Goal: Information Seeking & Learning: Learn about a topic

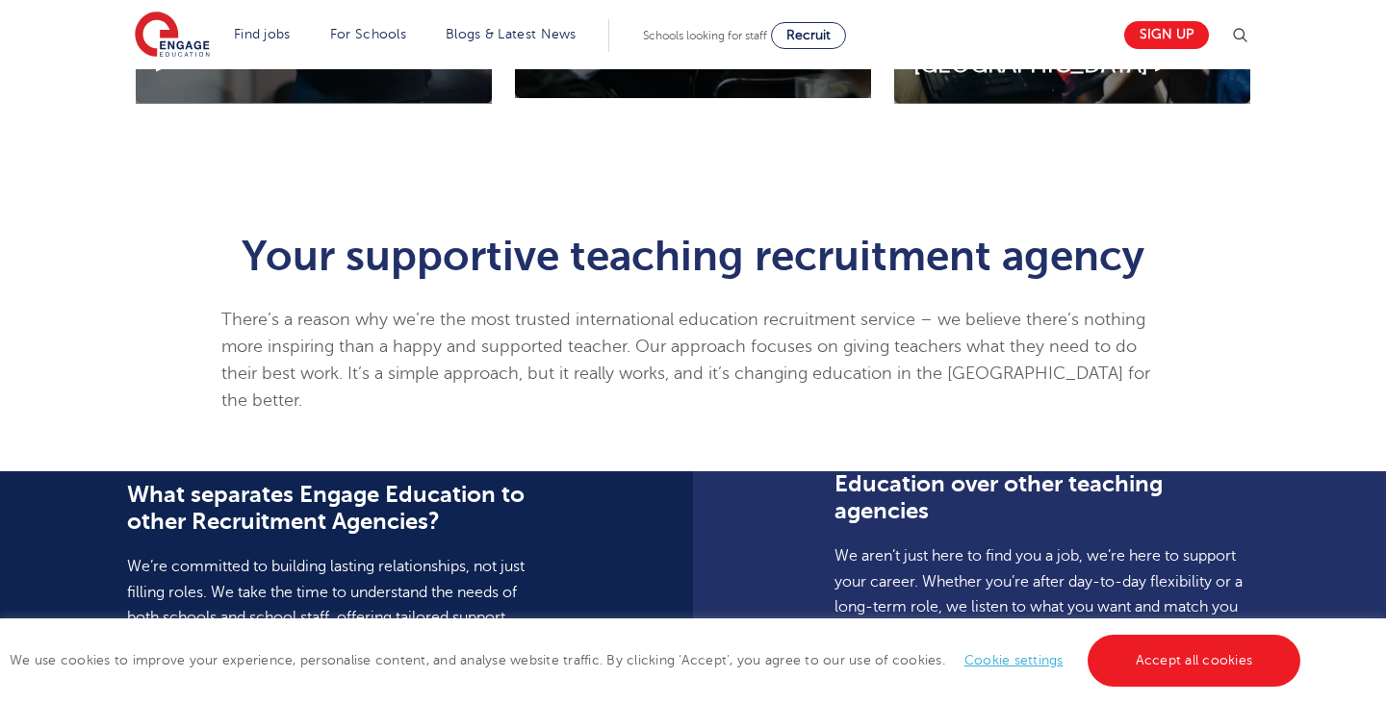
scroll to position [348, 0]
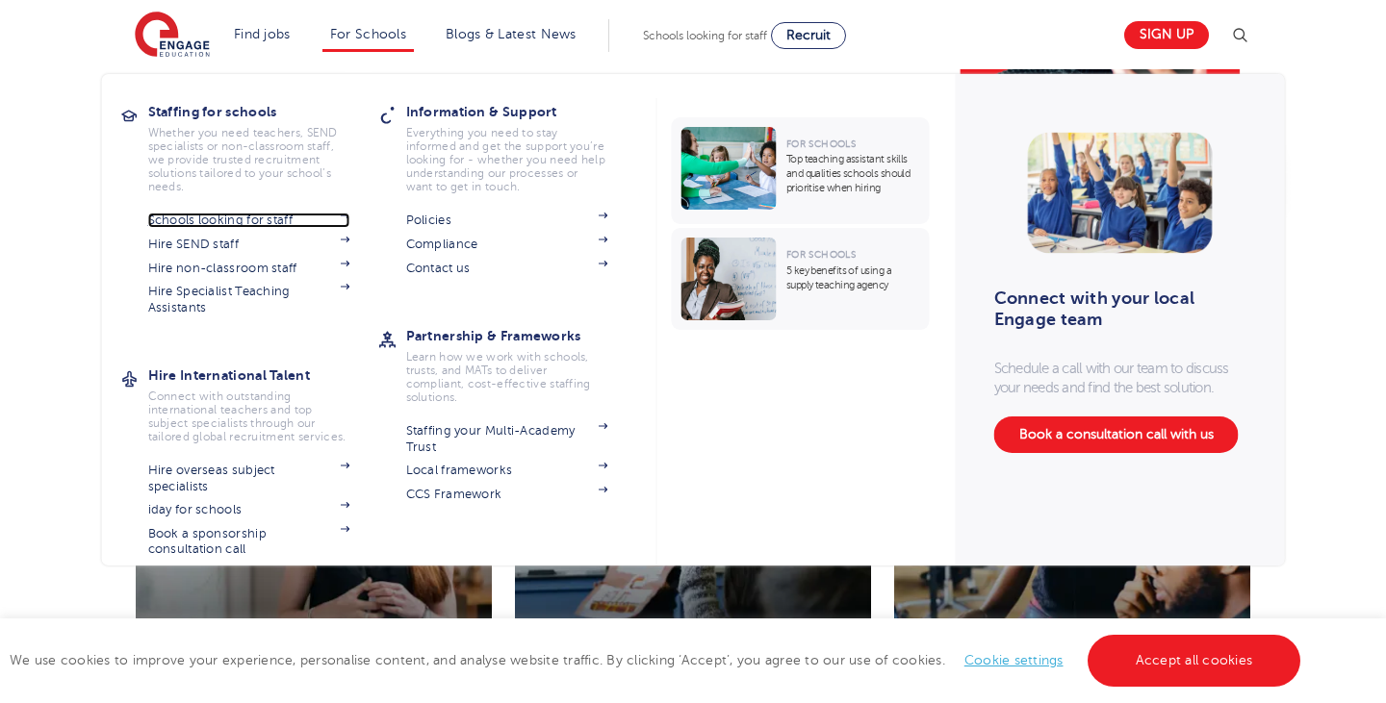
click at [273, 220] on link "Schools looking for staff" at bounding box center [249, 220] width 202 height 15
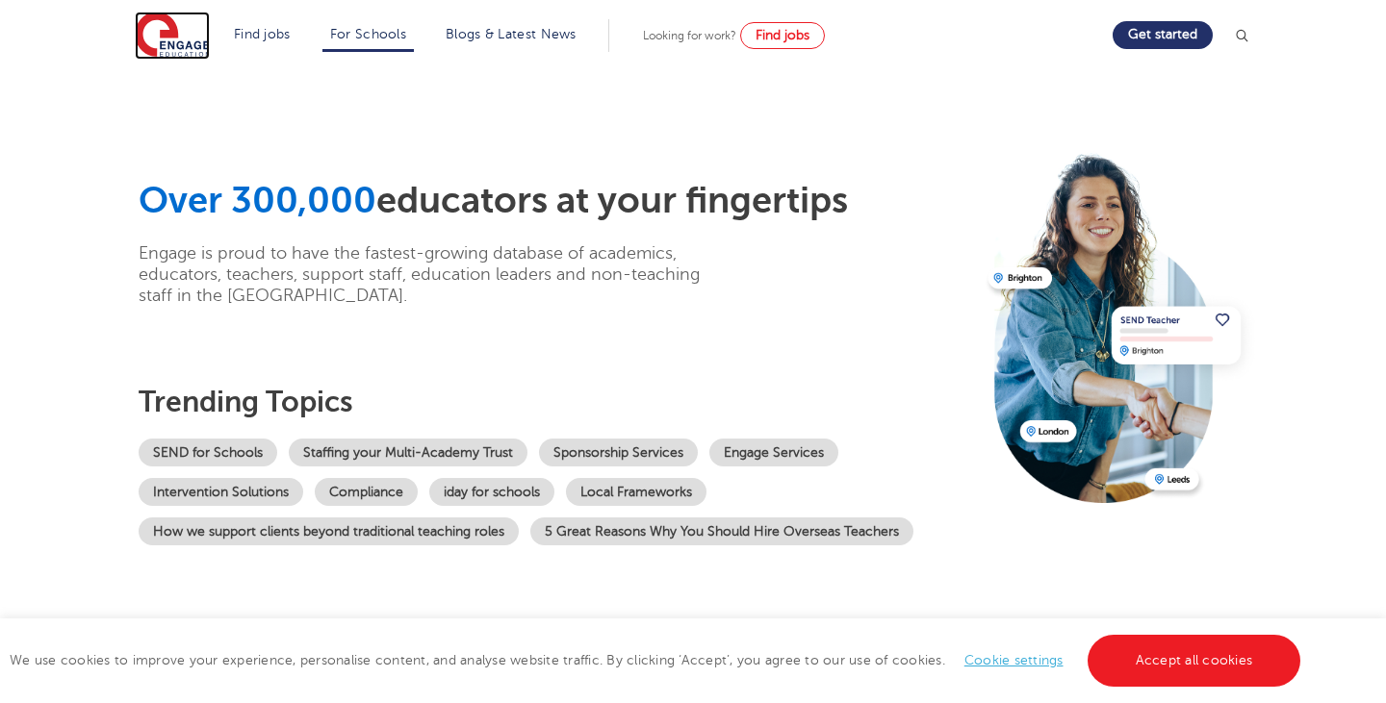
click at [166, 39] on img at bounding box center [172, 36] width 75 height 48
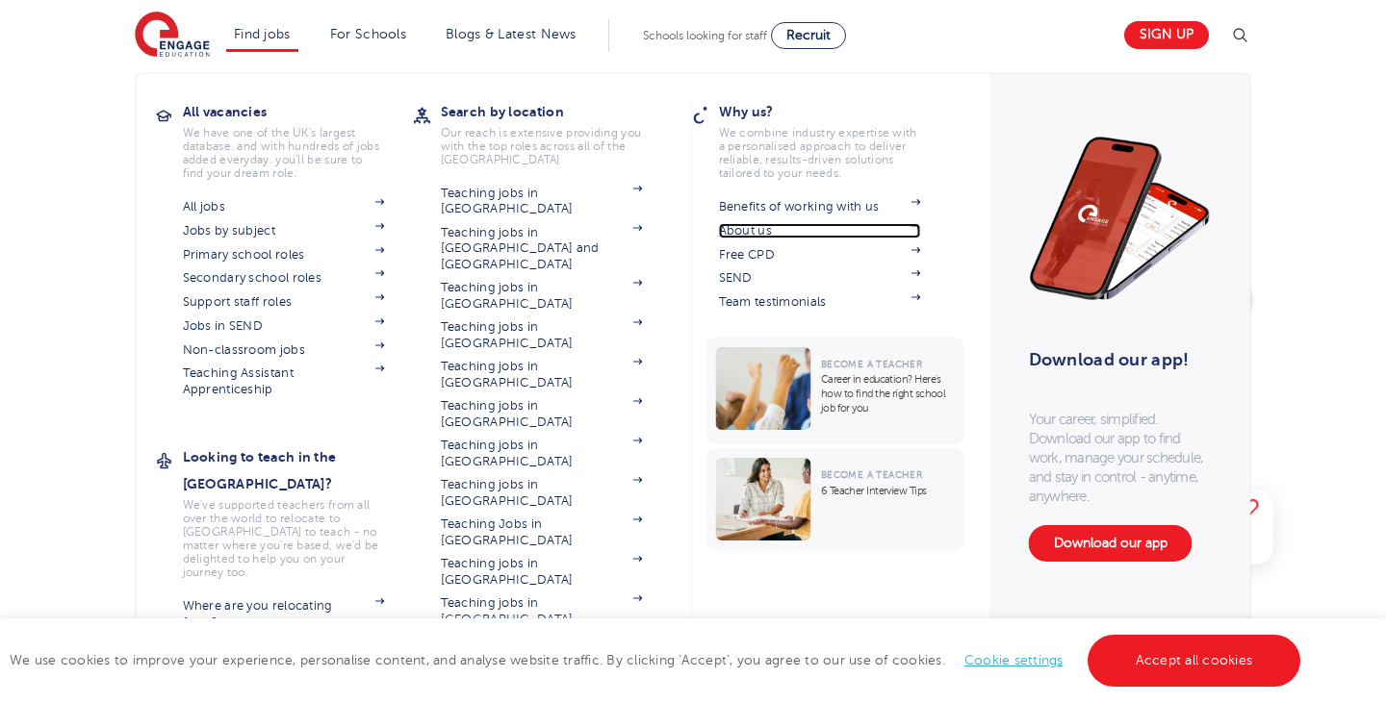
click at [774, 226] on link "About us" at bounding box center [820, 230] width 202 height 15
